Goal: Transaction & Acquisition: Obtain resource

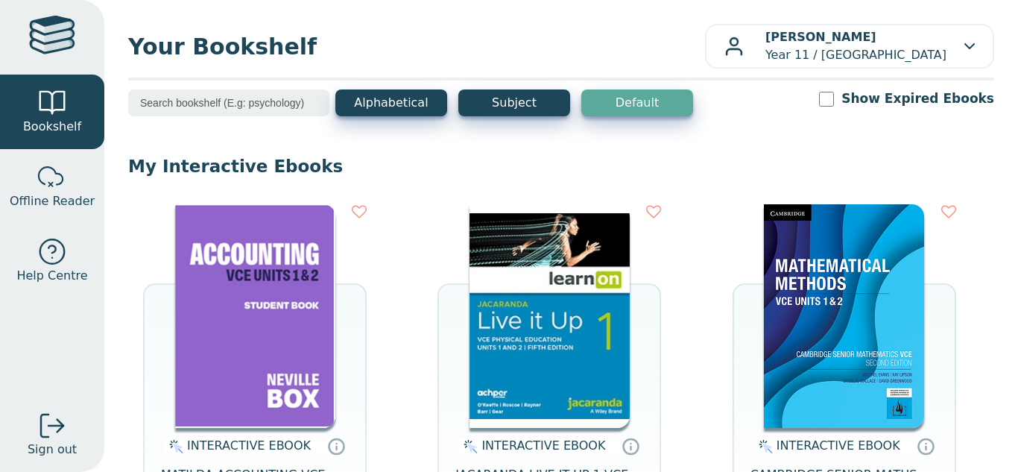
click at [297, 299] on img at bounding box center [255, 315] width 160 height 223
click at [191, 338] on img at bounding box center [255, 315] width 160 height 223
